Goal: Task Accomplishment & Management: Manage account settings

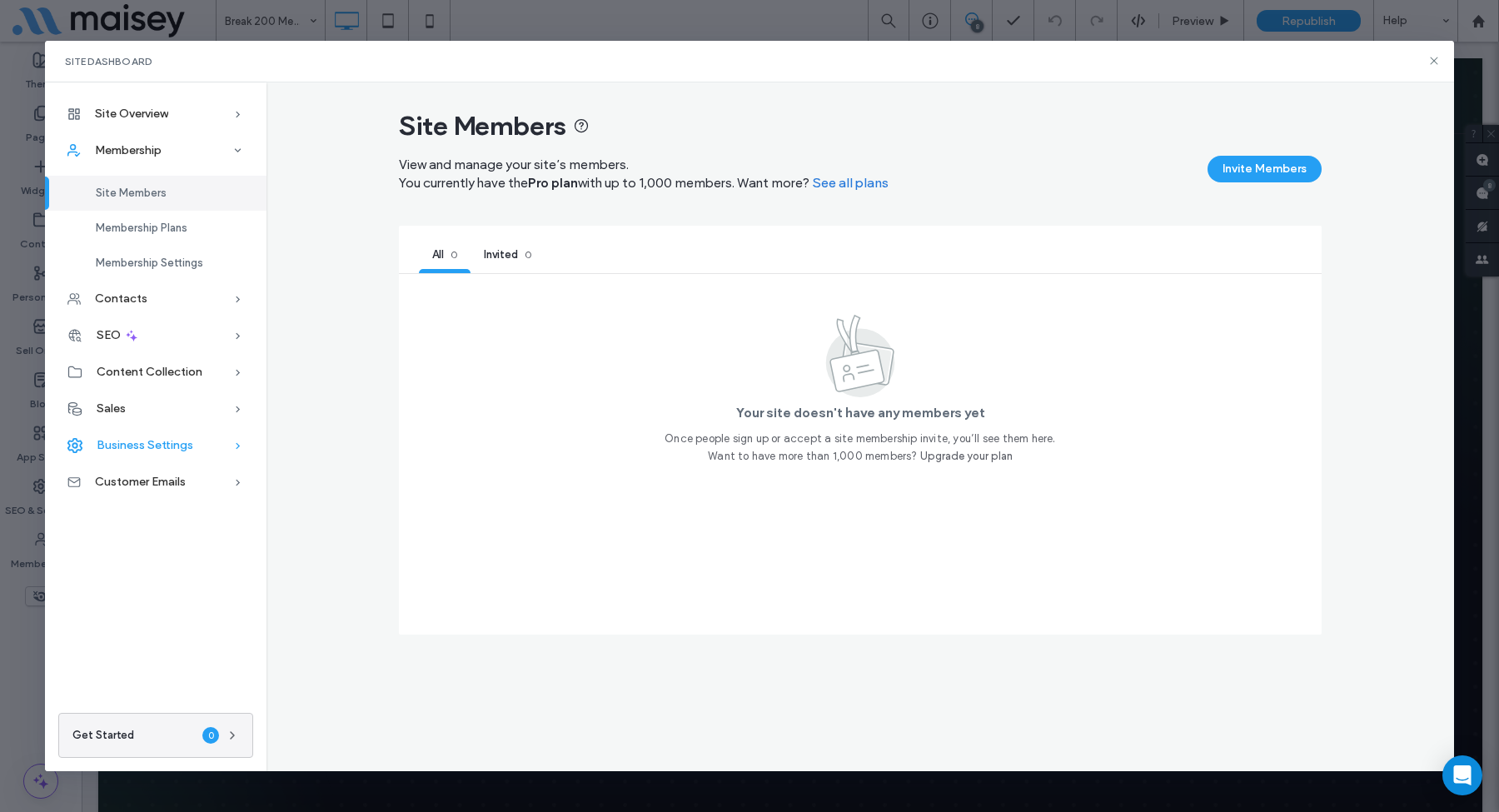
click at [140, 444] on span "Business Settings" at bounding box center [144, 444] width 96 height 14
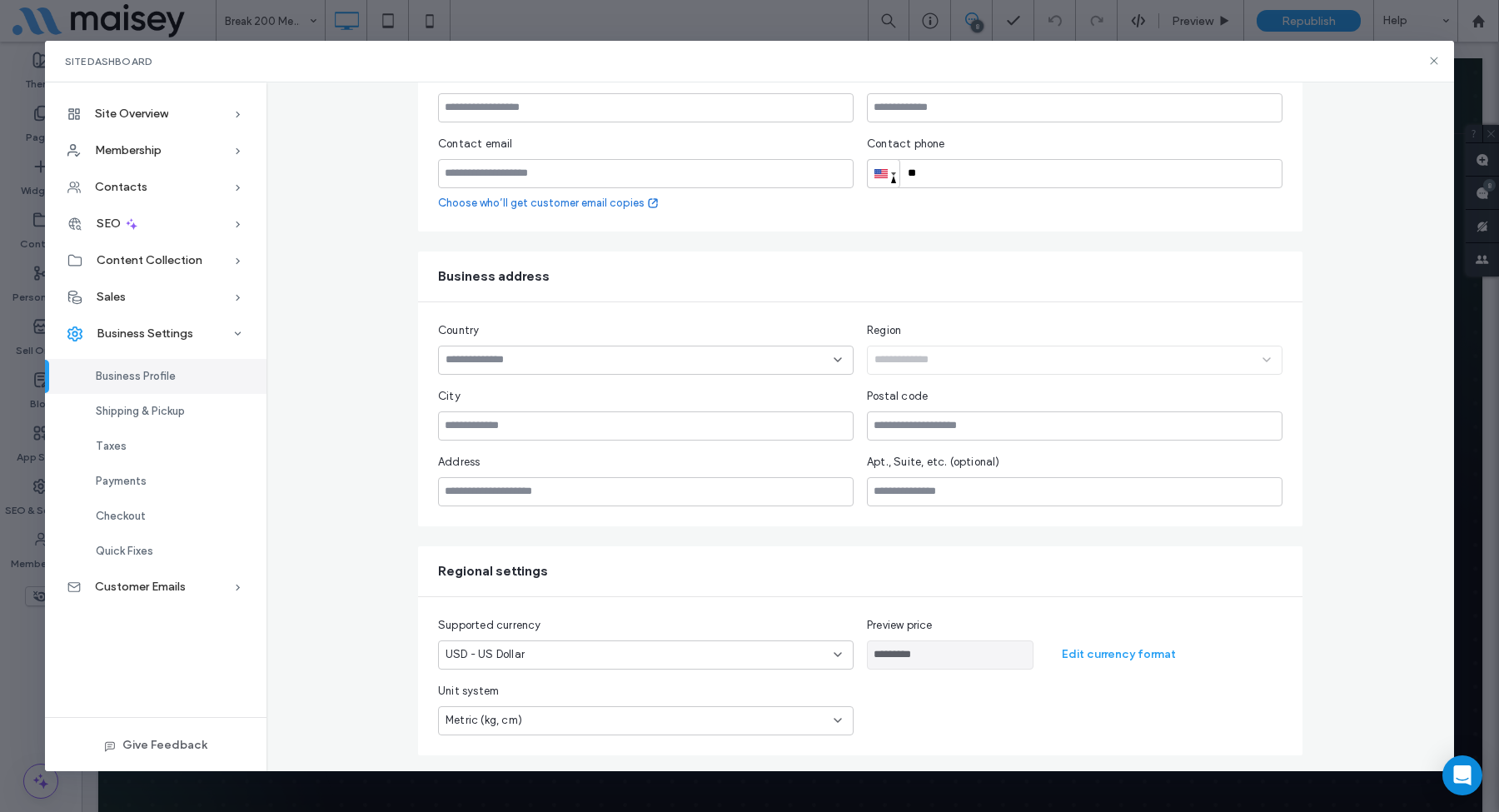
scroll to position [208, 0]
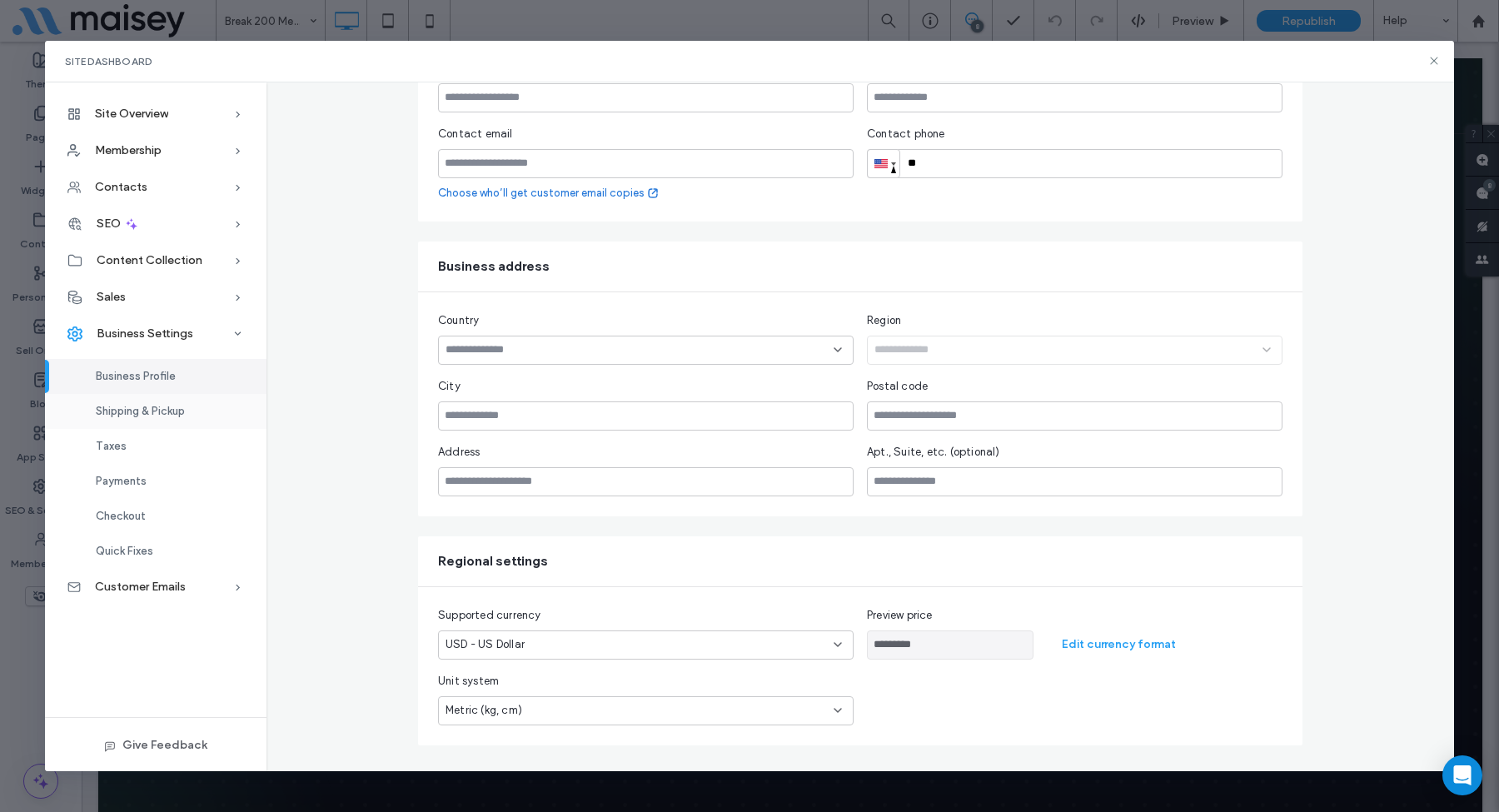
click at [150, 411] on span "Shipping & Pickup" at bounding box center [140, 411] width 89 height 13
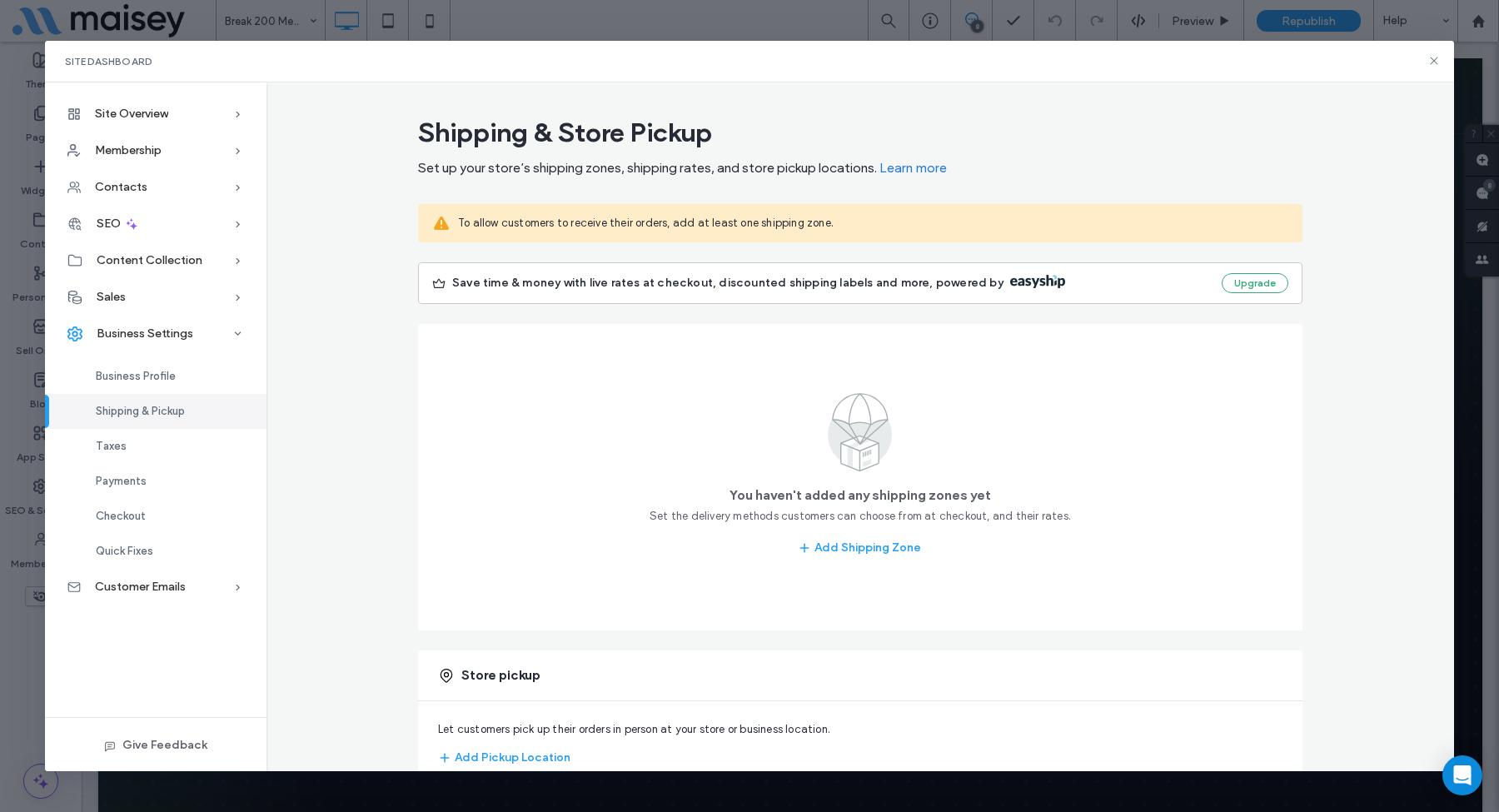
scroll to position [46, 0]
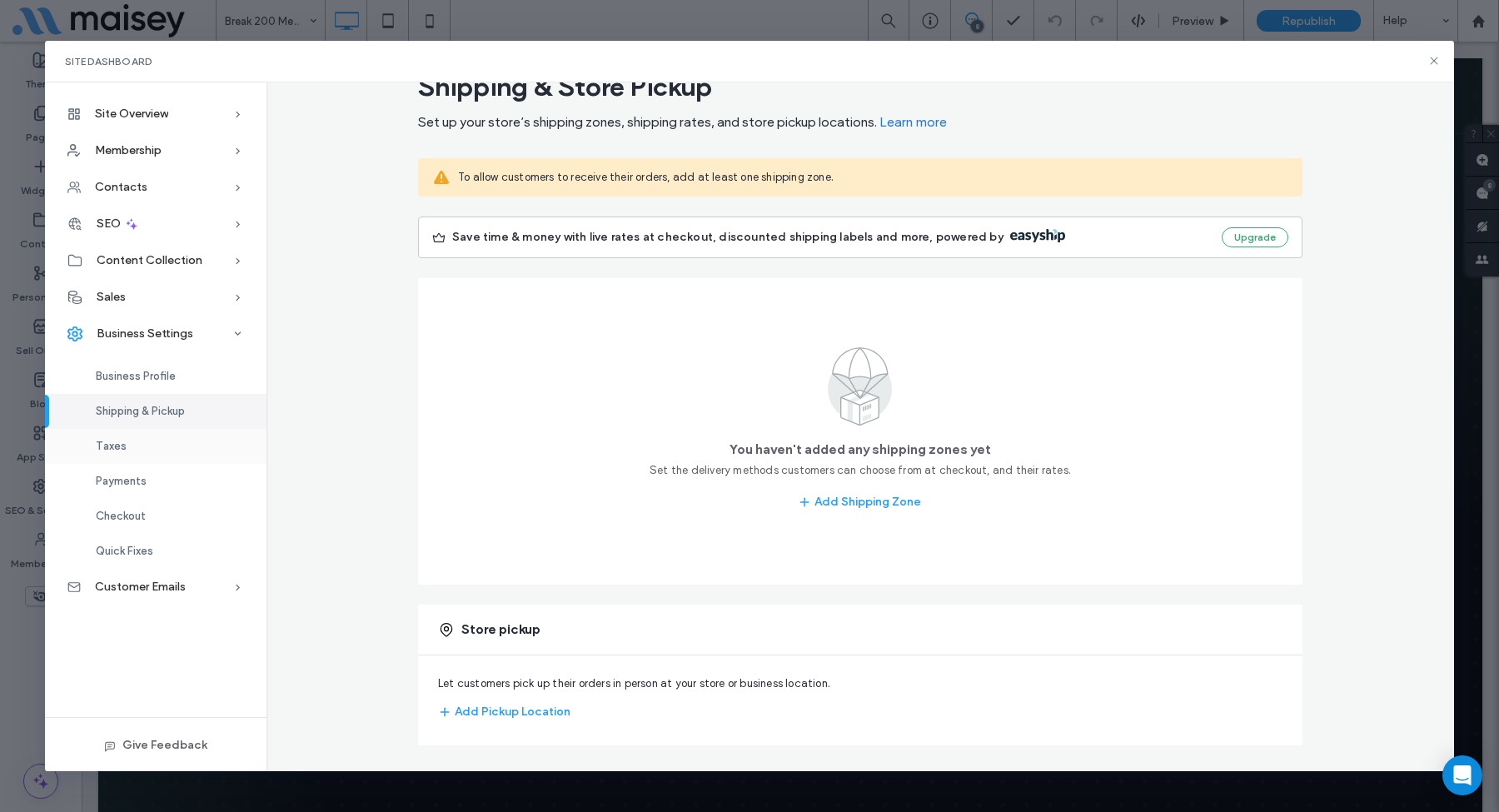
click at [111, 444] on span "Taxes" at bounding box center [112, 445] width 31 height 13
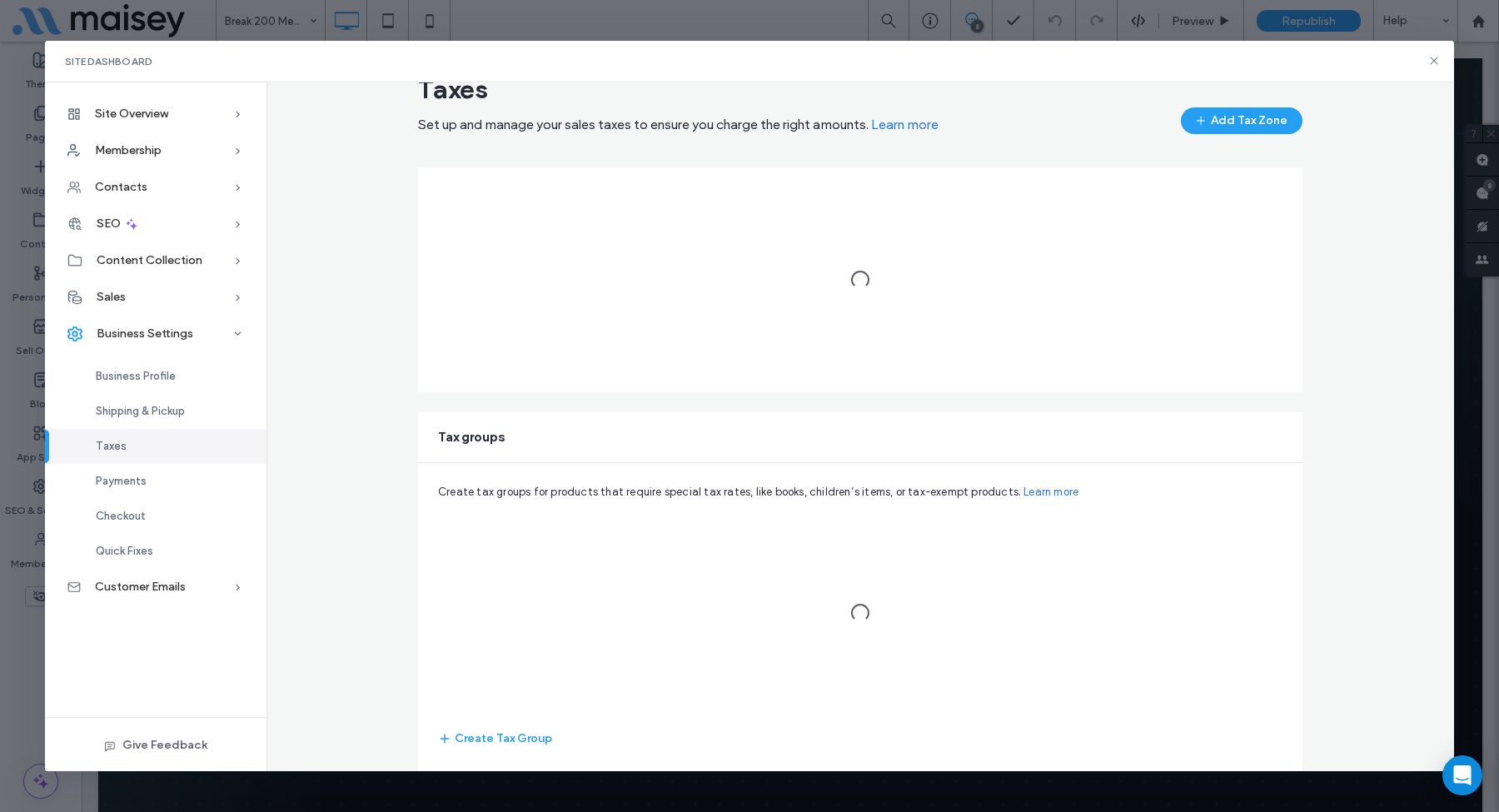
scroll to position [0, 0]
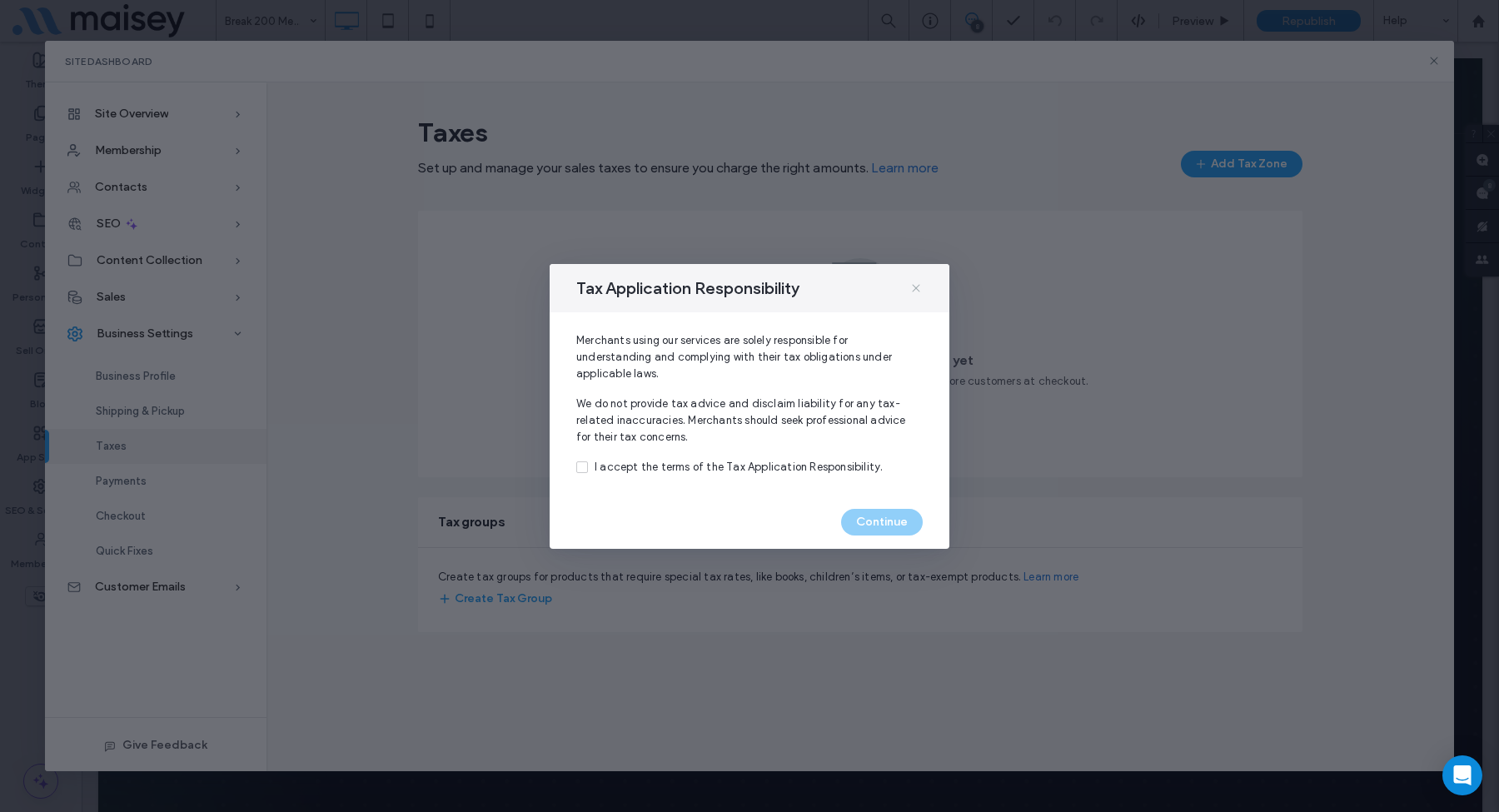
click at [910, 288] on icon at bounding box center [916, 289] width 13 height 13
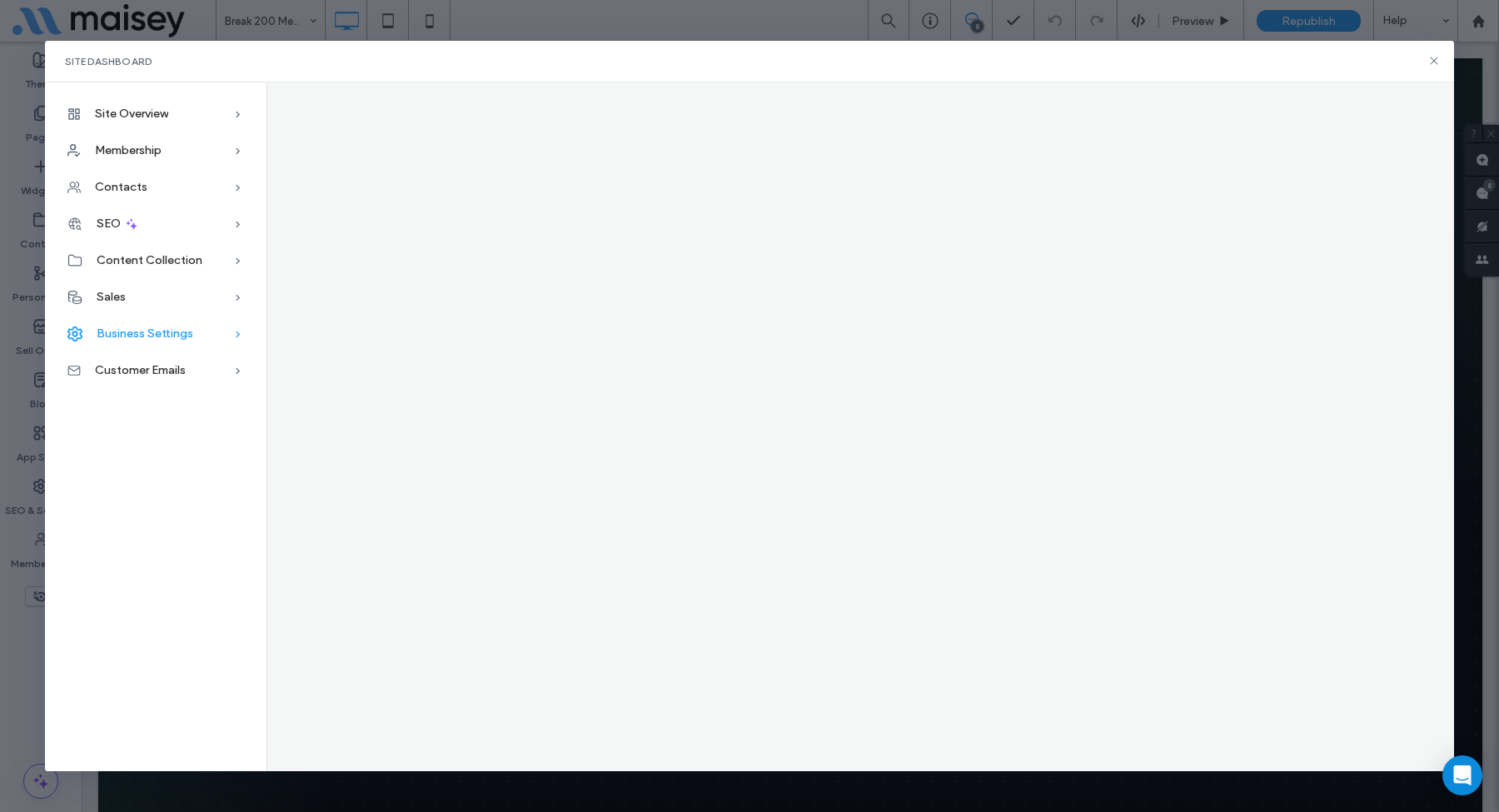
click at [162, 332] on span "Business Settings" at bounding box center [144, 333] width 96 height 14
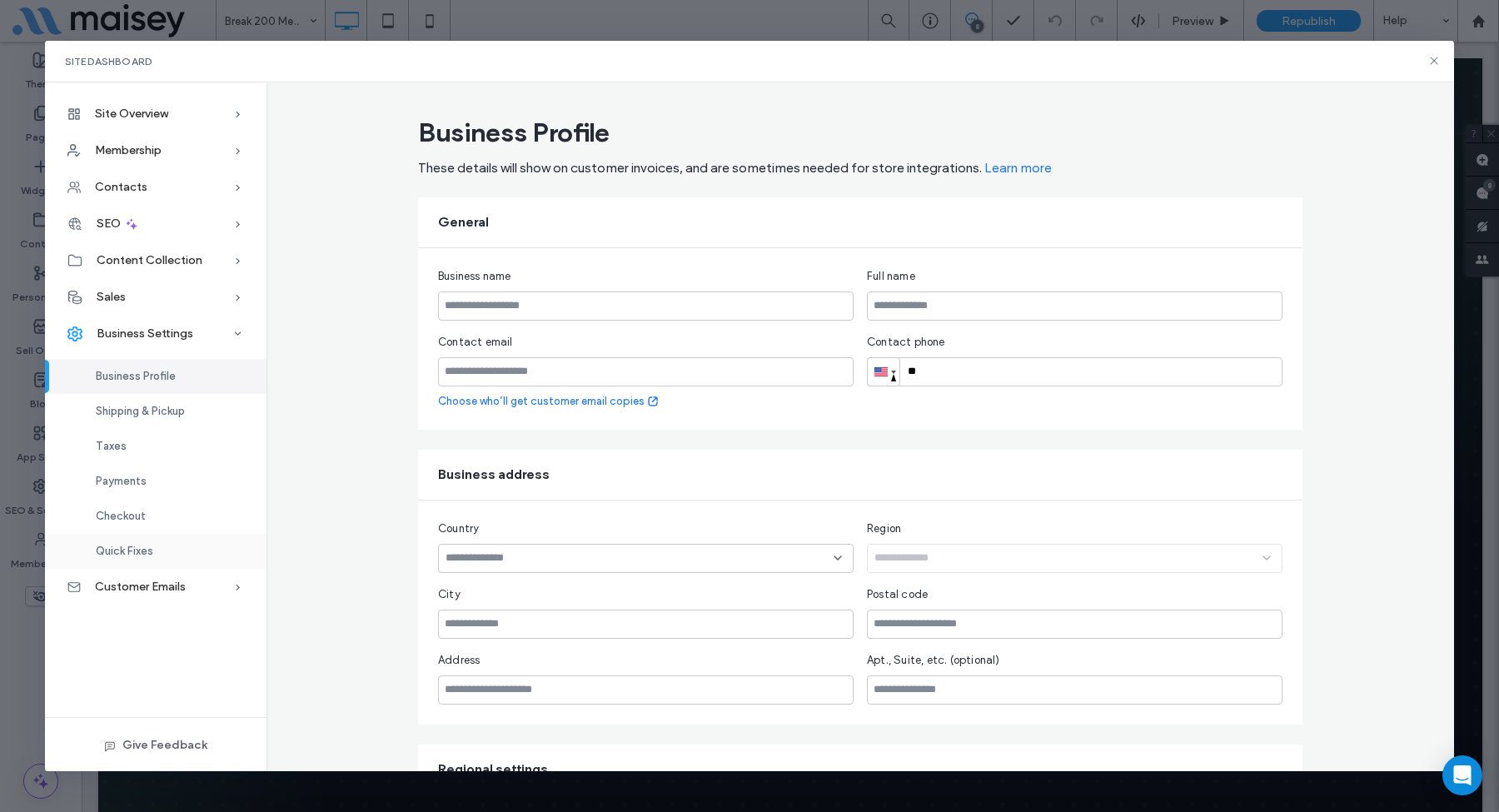
click at [166, 554] on div "Quick Fixes" at bounding box center [156, 551] width 221 height 35
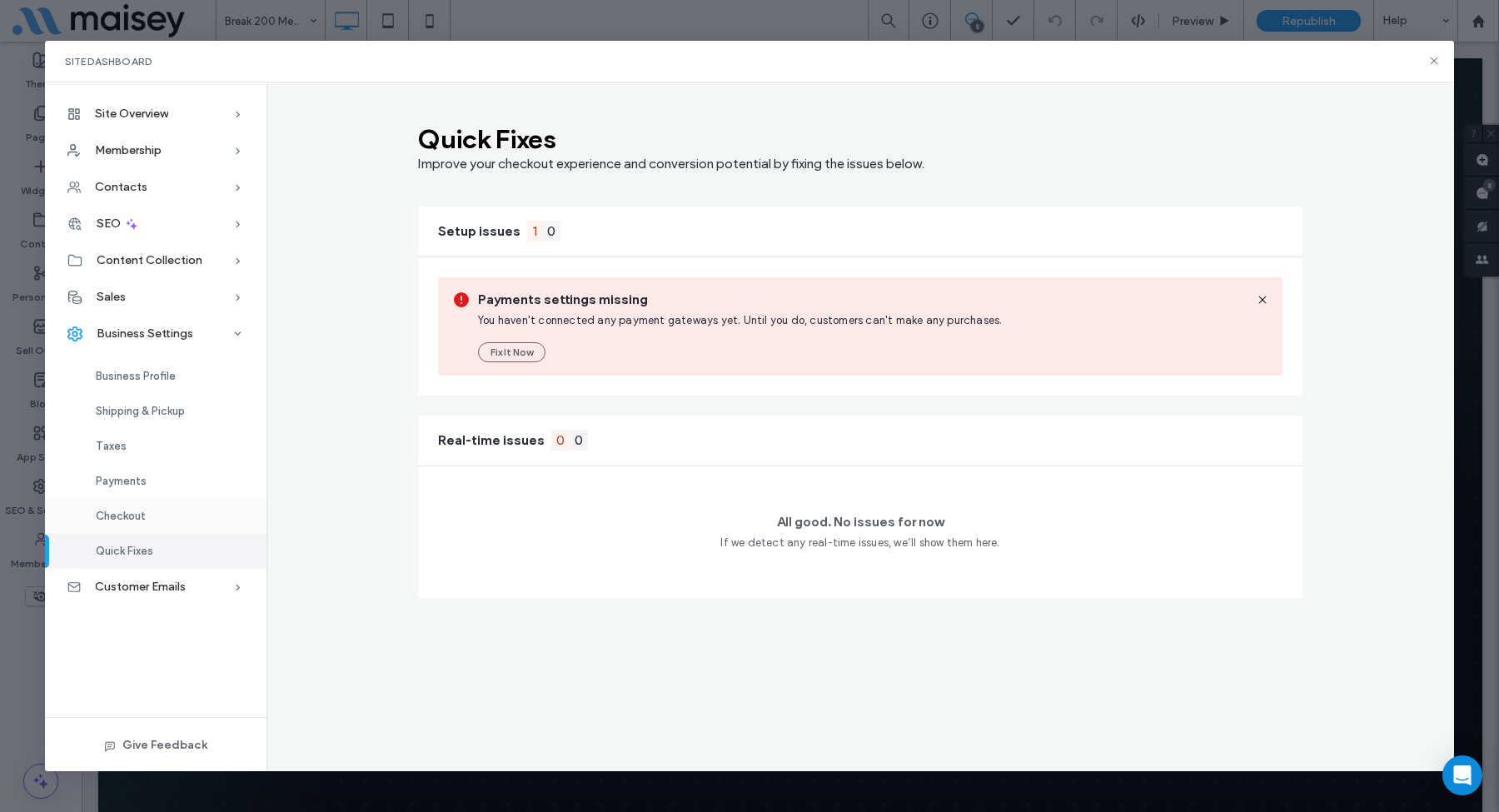
click at [137, 514] on span "Checkout" at bounding box center [121, 516] width 50 height 13
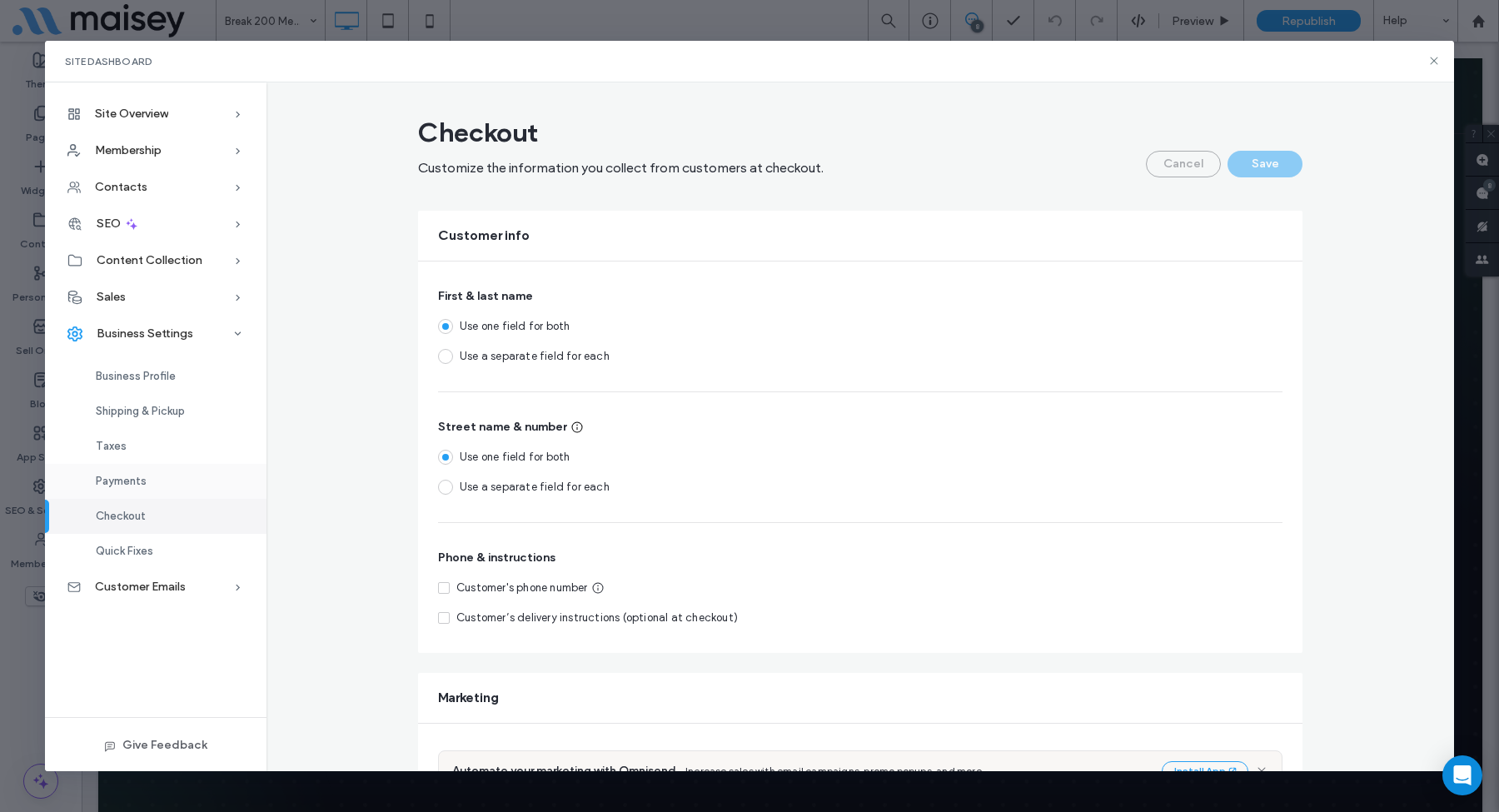
click at [126, 488] on div "Payments" at bounding box center [156, 481] width 221 height 35
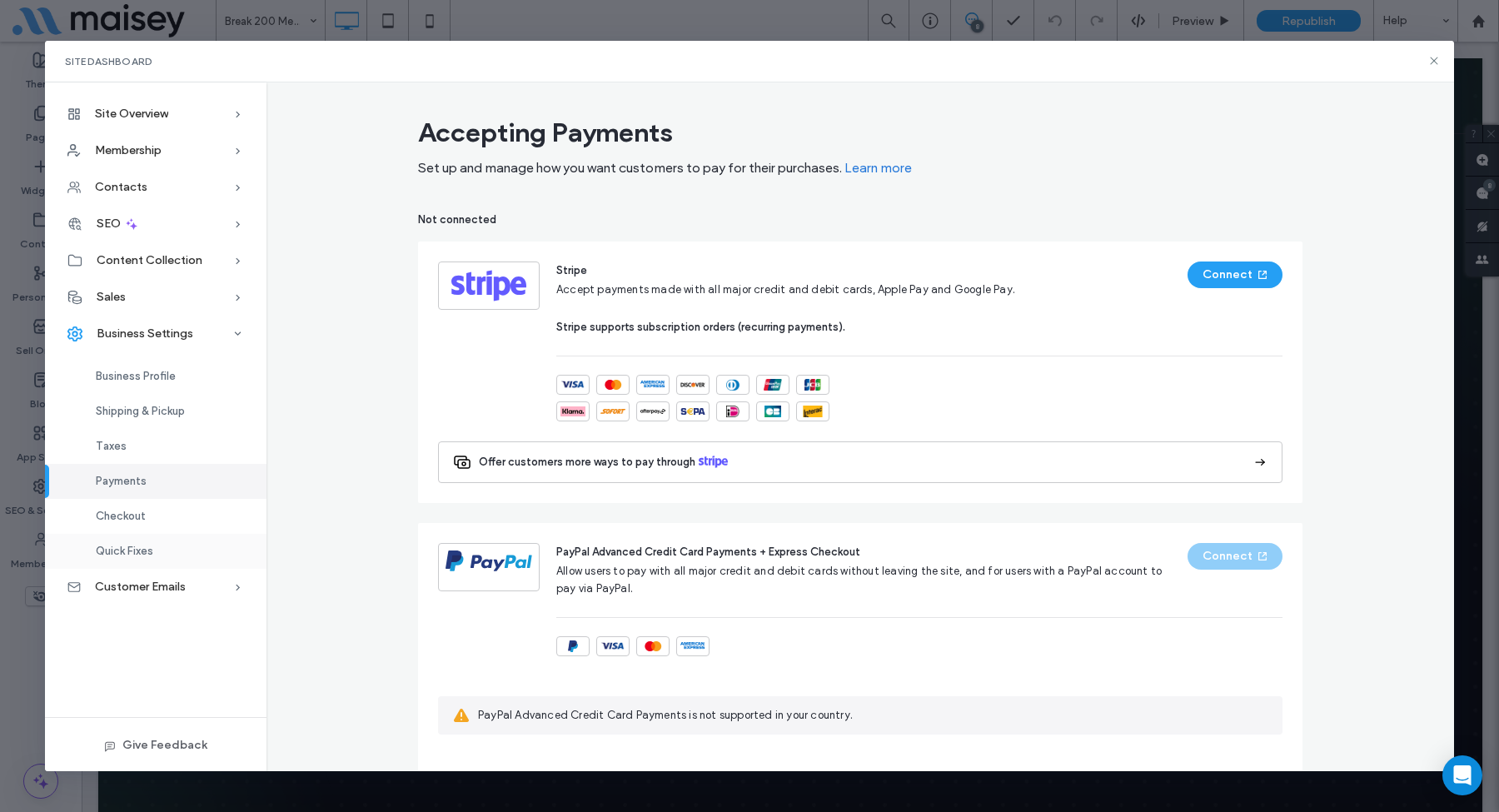
click at [127, 534] on div "Quick Fixes" at bounding box center [156, 551] width 221 height 35
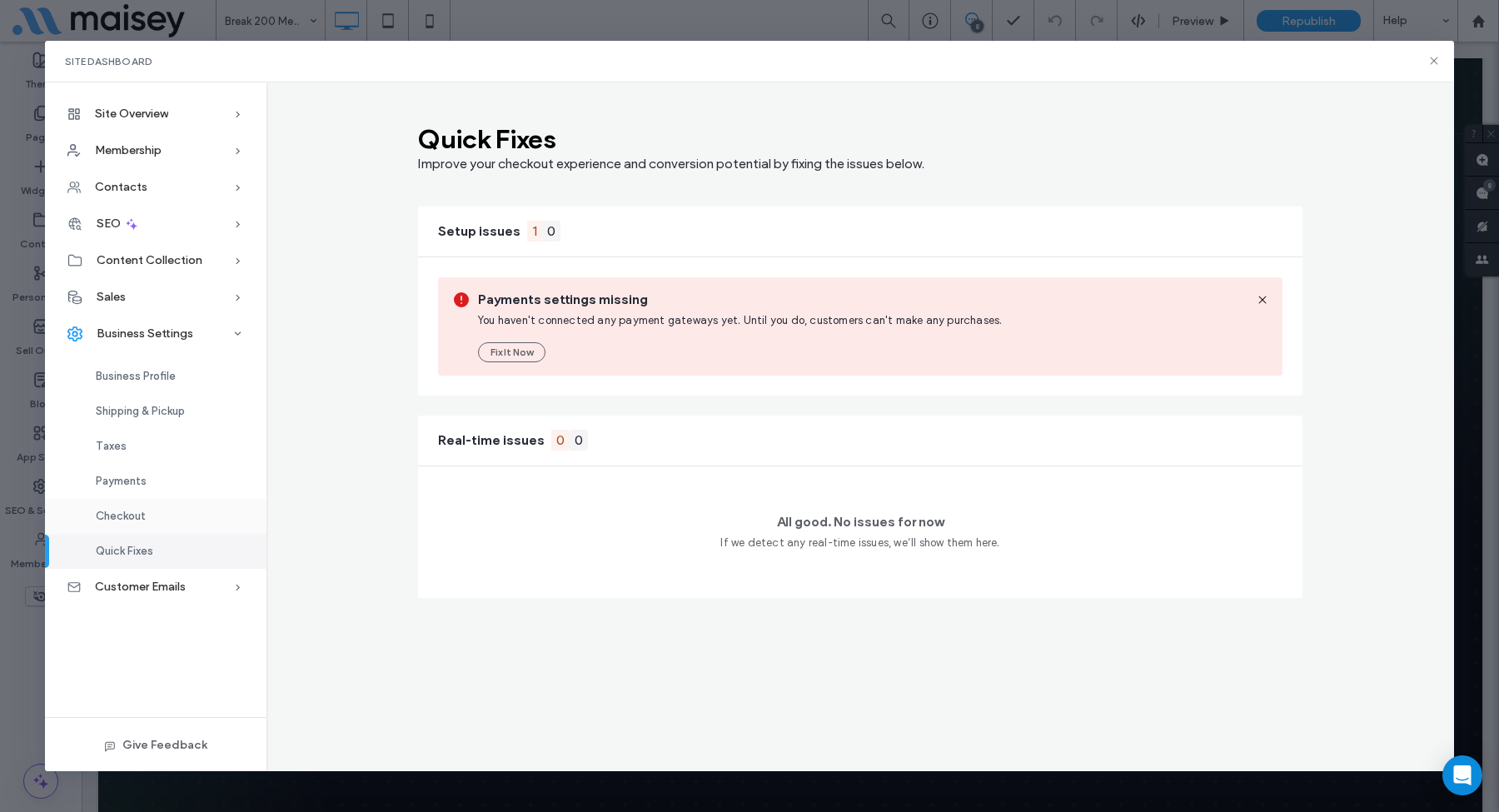
click at [131, 514] on span "Checkout" at bounding box center [121, 516] width 50 height 13
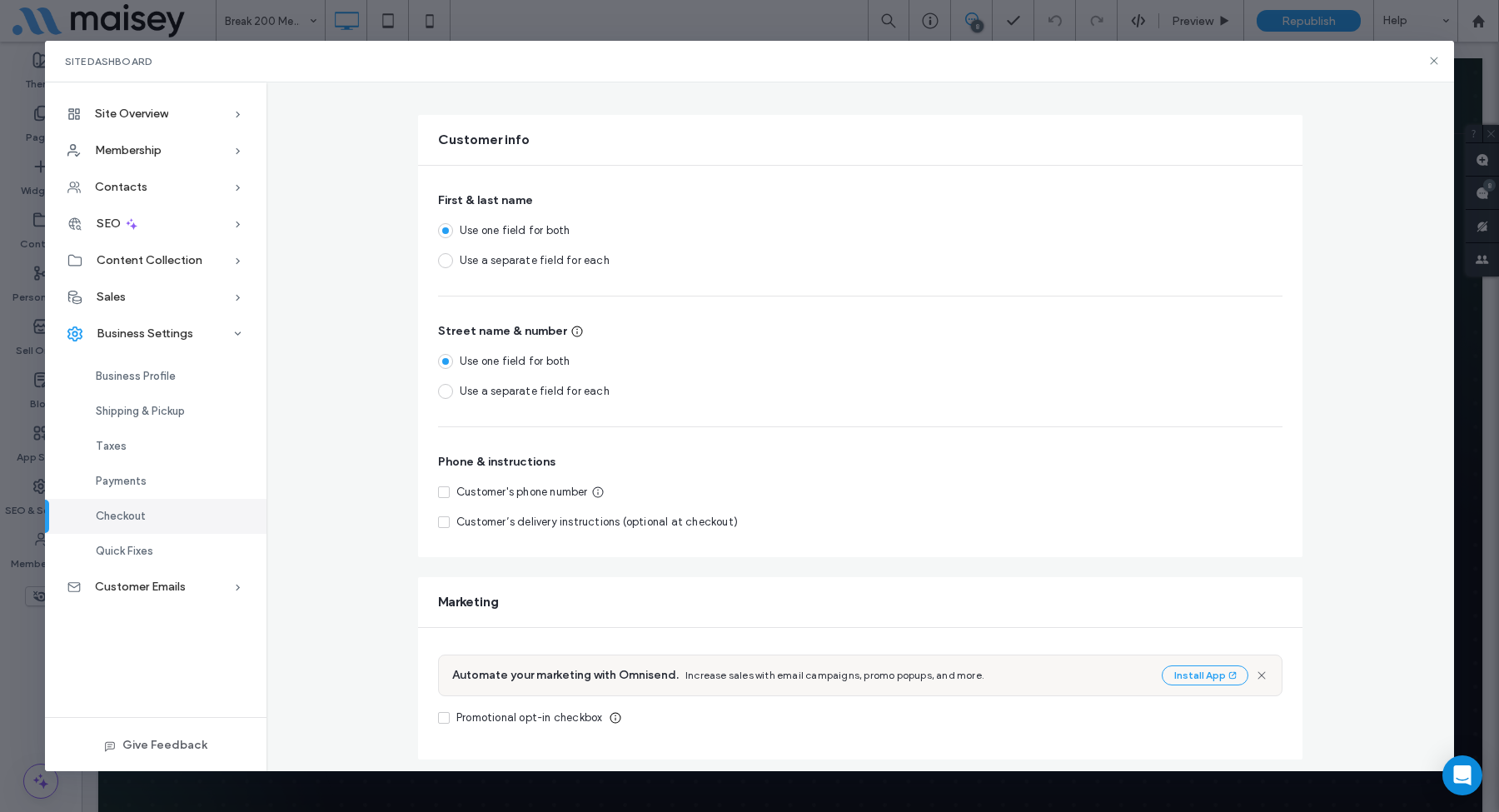
scroll to position [96, 0]
click at [506, 253] on span "Use a separate field for each" at bounding box center [535, 259] width 150 height 13
click at [490, 231] on span "Use one field for both" at bounding box center [515, 229] width 110 height 13
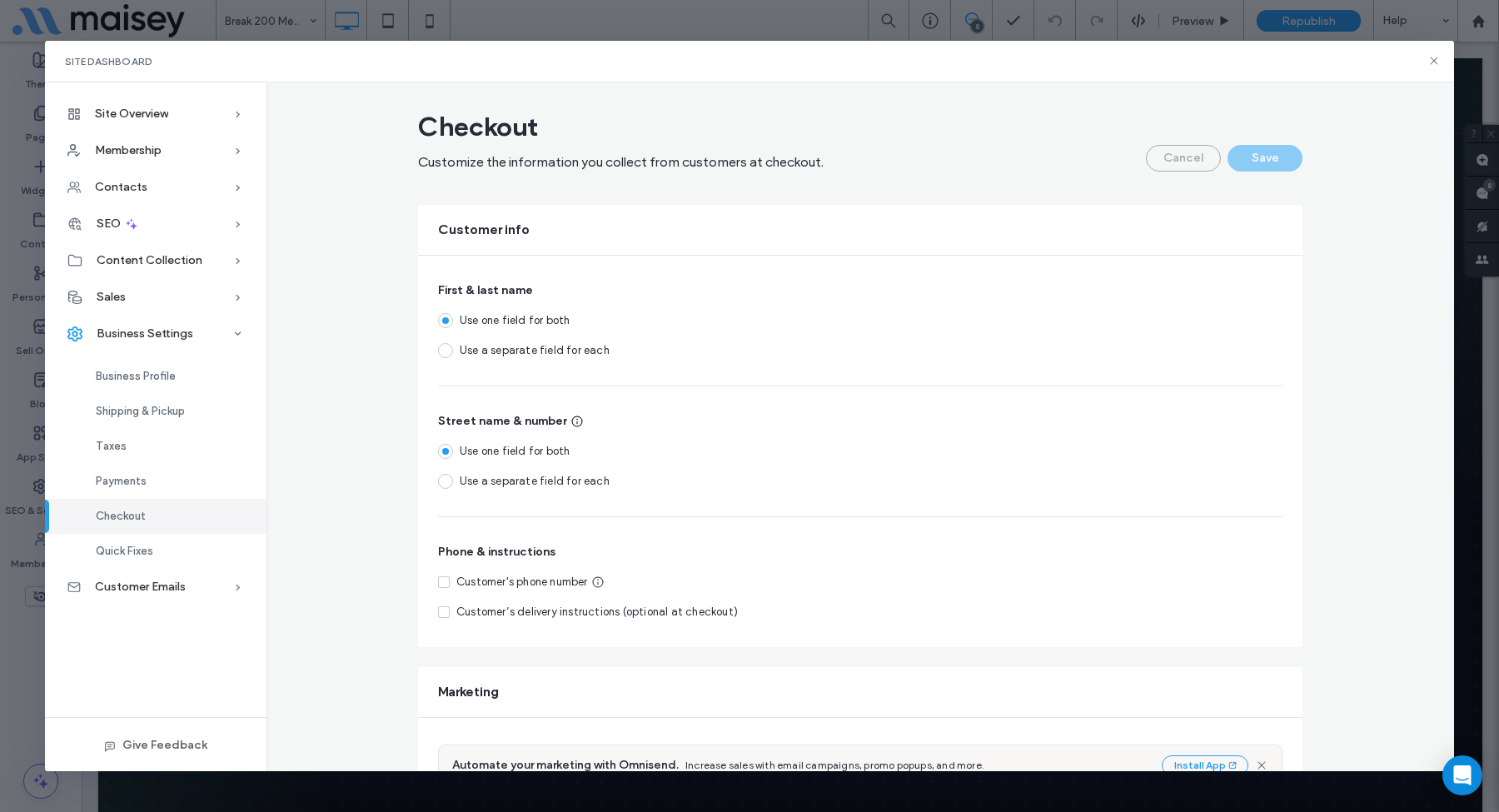
scroll to position [0, 0]
